Goal: Information Seeking & Learning: Learn about a topic

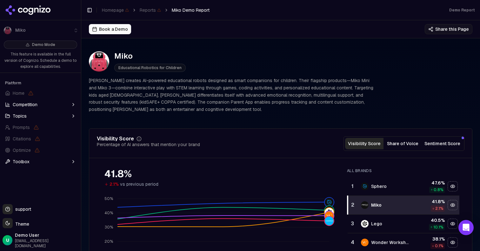
click at [116, 32] on button "Book a Demo" at bounding box center [110, 29] width 42 height 10
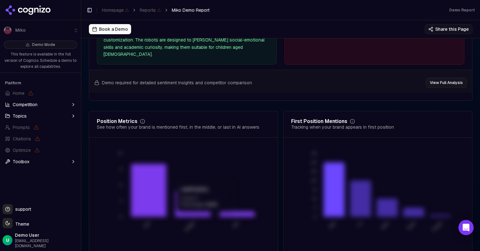
scroll to position [1296, 0]
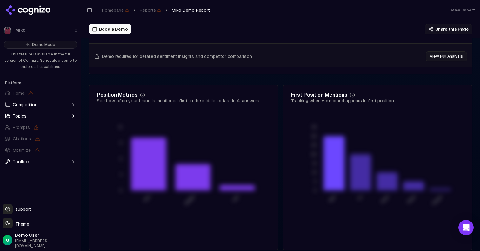
click at [36, 160] on button "Toolbox" at bounding box center [41, 162] width 76 height 10
click at [24, 232] on html "Miko Demo Mode This feature is available in the full version of Cognizo. Schedu…" at bounding box center [240, 125] width 480 height 251
click at [17, 197] on div "Light" at bounding box center [22, 195] width 37 height 10
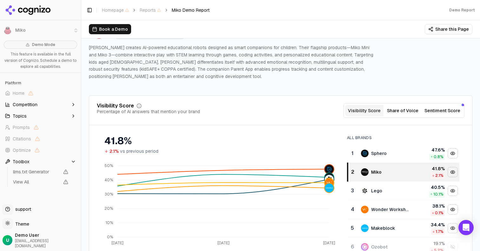
scroll to position [0, 0]
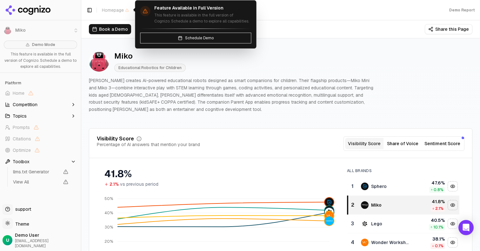
click at [114, 9] on span "Homepage" at bounding box center [115, 10] width 27 height 6
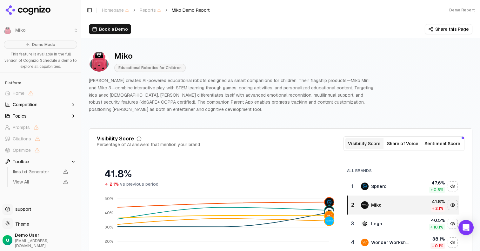
click at [88, 10] on button "Toggle Sidebar" at bounding box center [89, 10] width 9 height 9
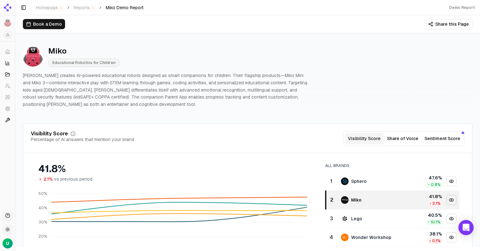
click at [23, 10] on button "Toggle Sidebar" at bounding box center [23, 7] width 9 height 9
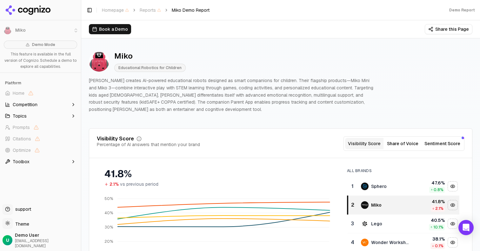
click at [6, 32] on li "Miko" at bounding box center [40, 30] width 81 height 15
click at [76, 28] on li "Miko" at bounding box center [40, 30] width 81 height 15
click at [108, 64] on img at bounding box center [99, 61] width 20 height 20
click at [96, 55] on img at bounding box center [99, 61] width 20 height 20
click at [116, 56] on div "Miko" at bounding box center [149, 56] width 71 height 10
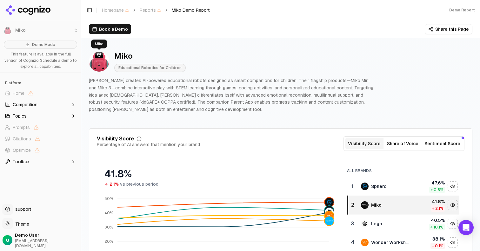
click at [94, 56] on img at bounding box center [99, 61] width 20 height 20
click at [102, 59] on img at bounding box center [99, 61] width 20 height 20
click at [103, 108] on p "[PERSON_NAME] creates AI-powered educational robots designed as smart companion…" at bounding box center [231, 95] width 284 height 36
